Goal: Check status: Check status

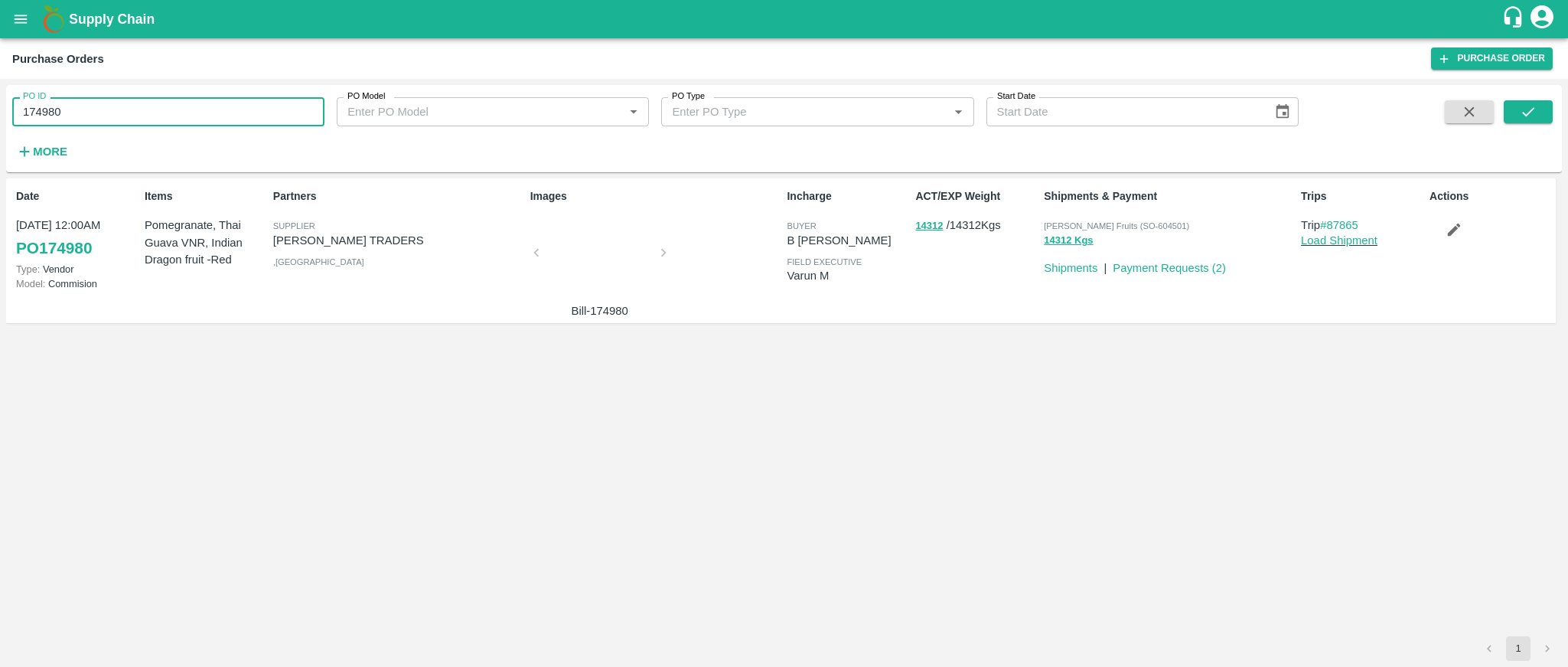
click at [180, 122] on input "174980" at bounding box center [168, 111] width 312 height 29
click at [216, 116] on input "174980" at bounding box center [168, 111] width 312 height 29
paste input "text"
type input "176313"
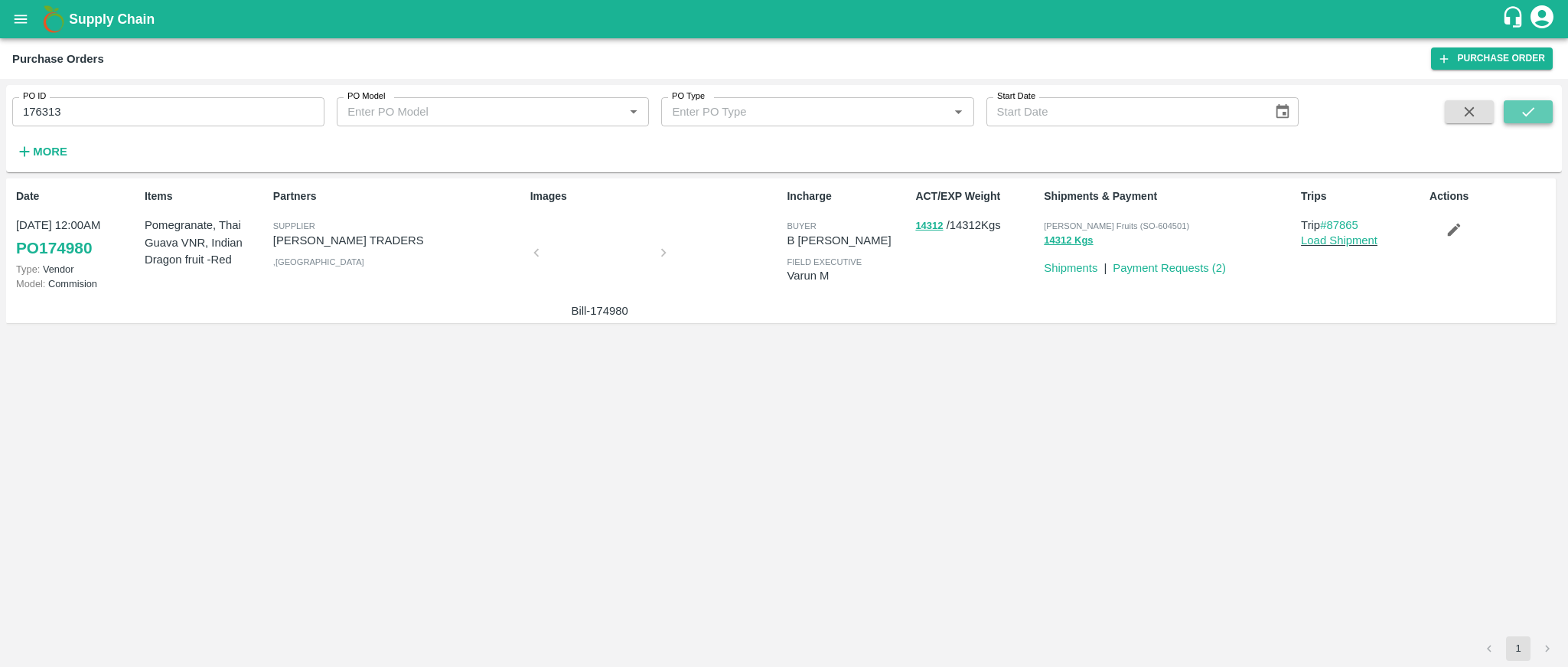
click at [1524, 119] on icon "submit" at bounding box center [1528, 112] width 17 height 17
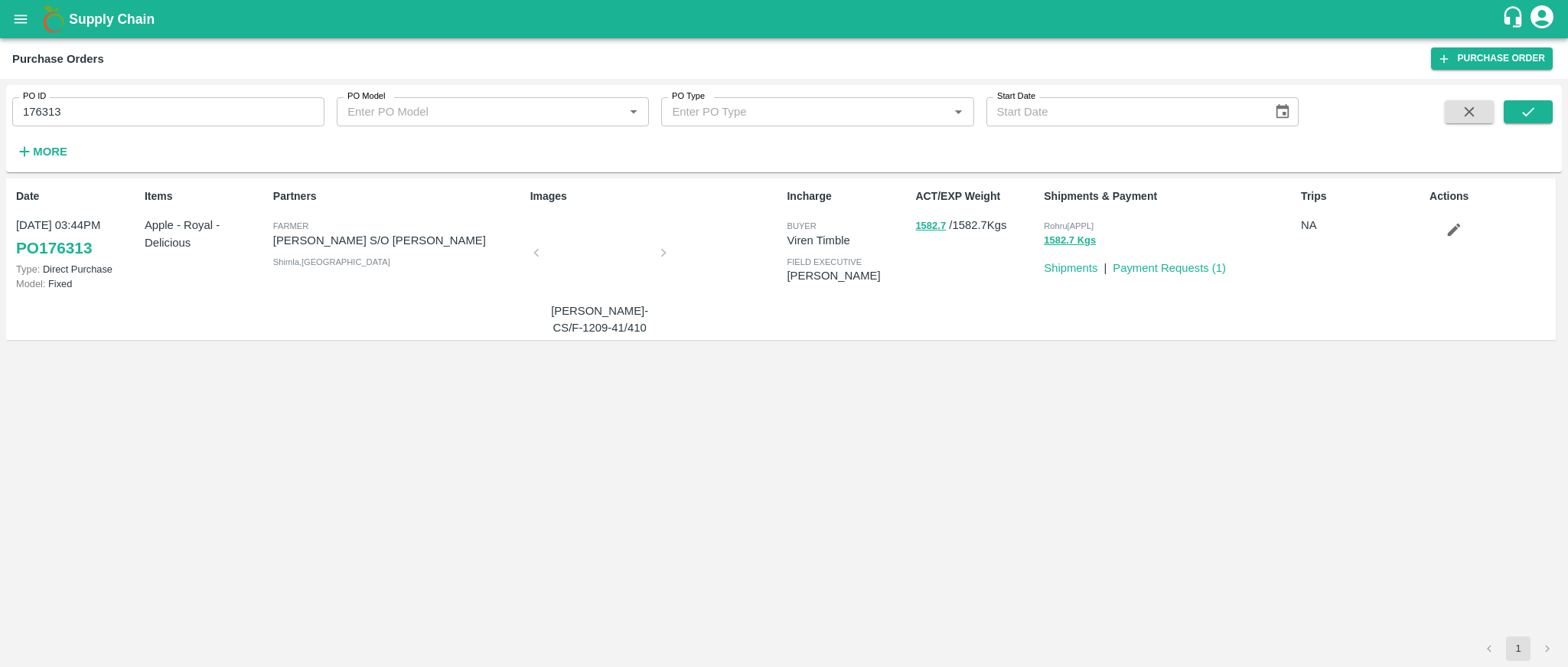
click at [97, 113] on input "176313" at bounding box center [168, 111] width 312 height 29
click at [1546, 117] on button "submit" at bounding box center [1528, 112] width 49 height 23
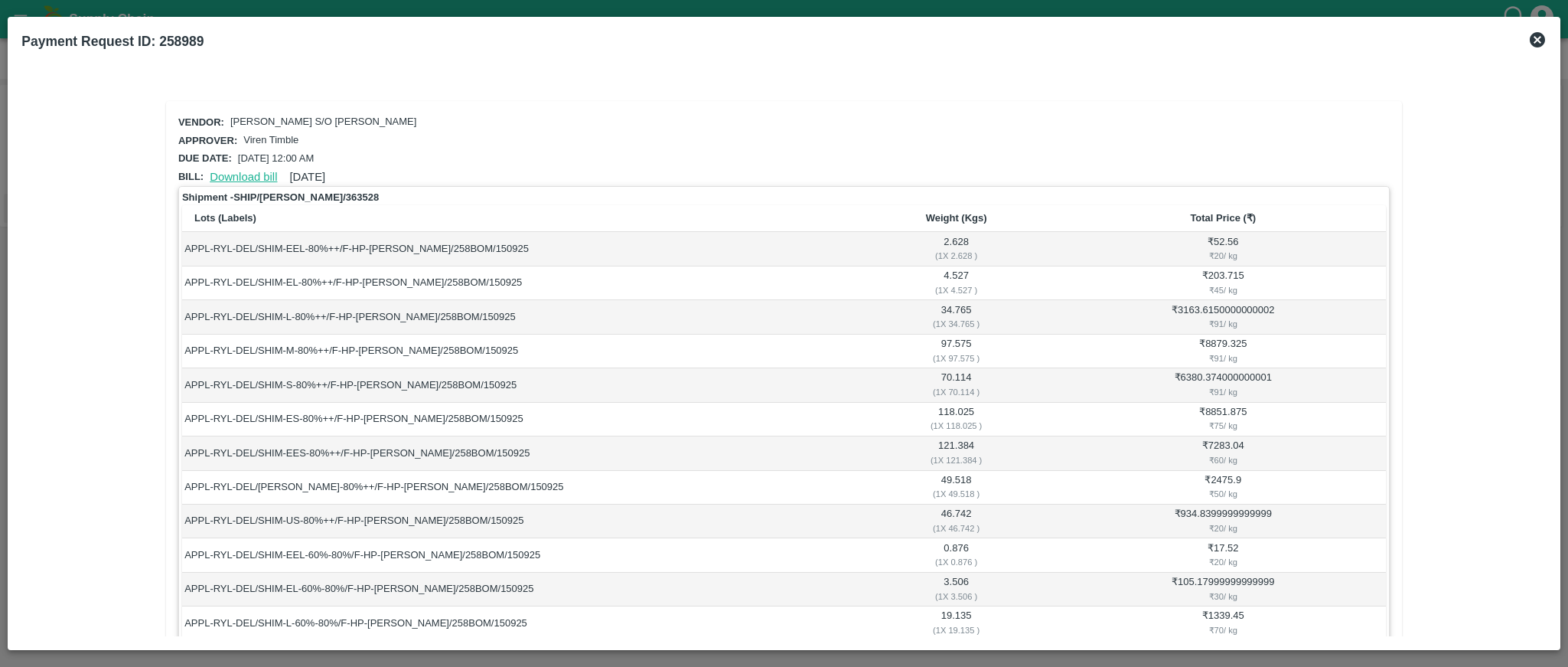
click at [249, 173] on link "Download bill" at bounding box center [243, 176] width 67 height 12
